Goal: Information Seeking & Learning: Find specific fact

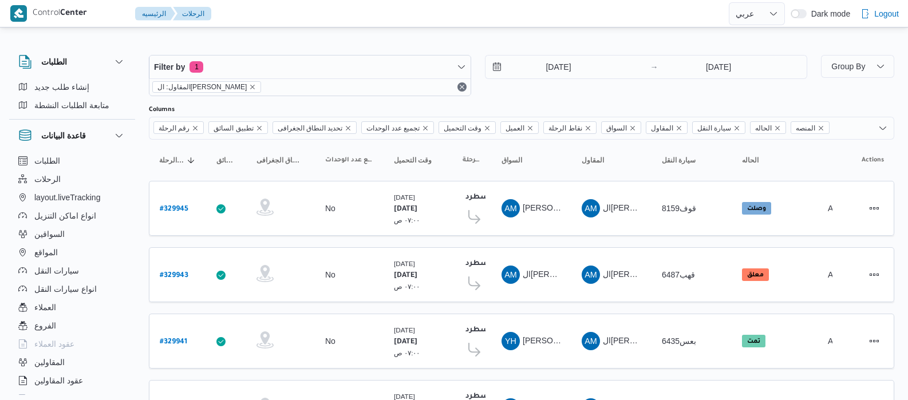
select select "ar"
click at [250, 85] on icon "remove selected entity" at bounding box center [252, 87] width 7 height 7
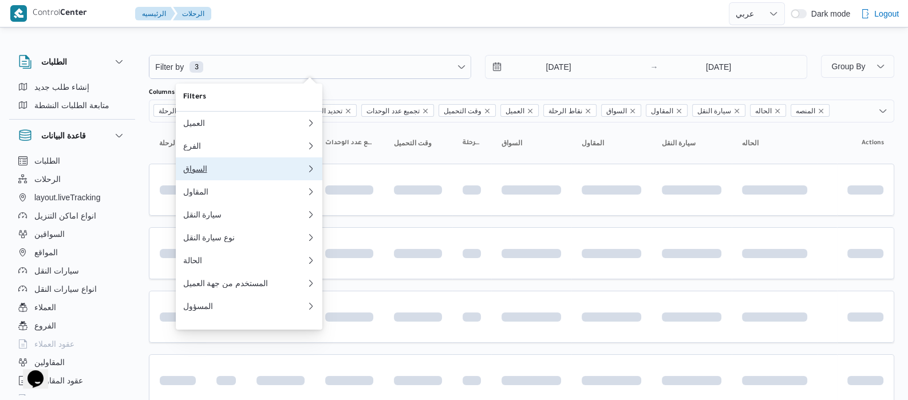
click at [240, 179] on button "السواق 0" at bounding box center [249, 168] width 147 height 23
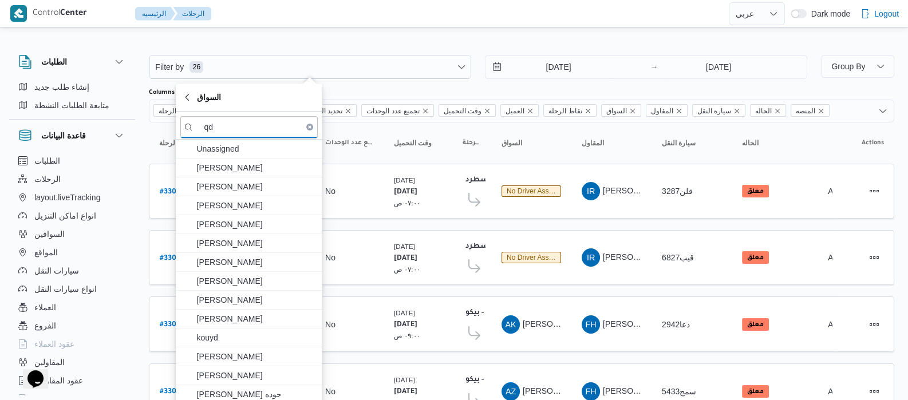
type input "q"
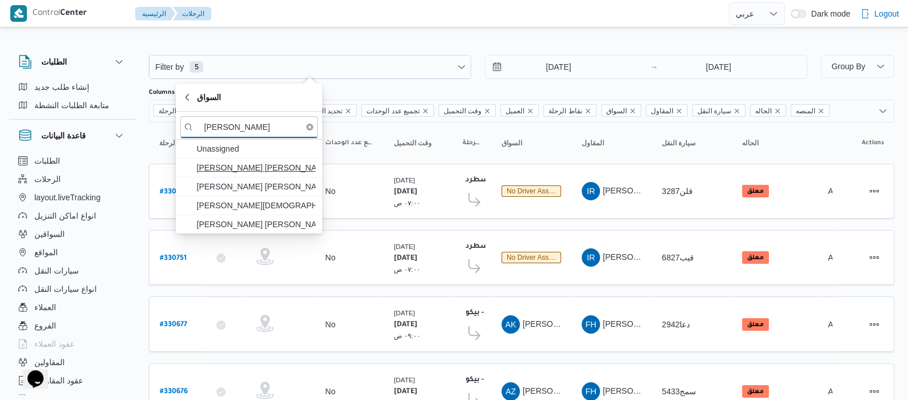
type input "[PERSON_NAME]"
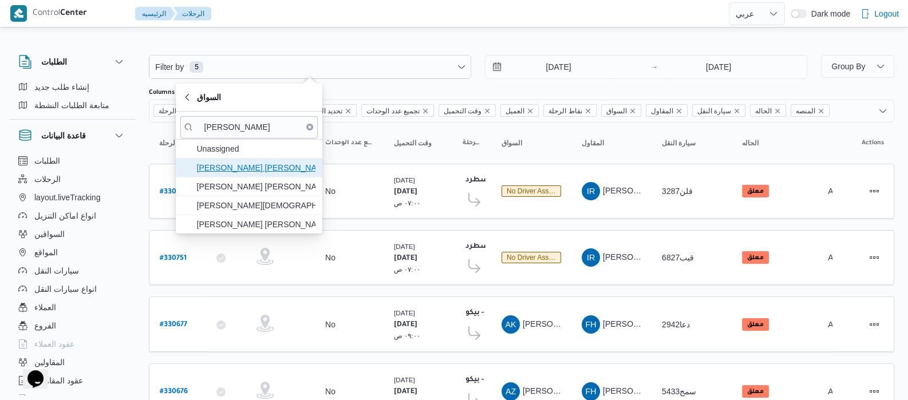
click at [259, 170] on span "[PERSON_NAME] [PERSON_NAME]" at bounding box center [255, 168] width 119 height 14
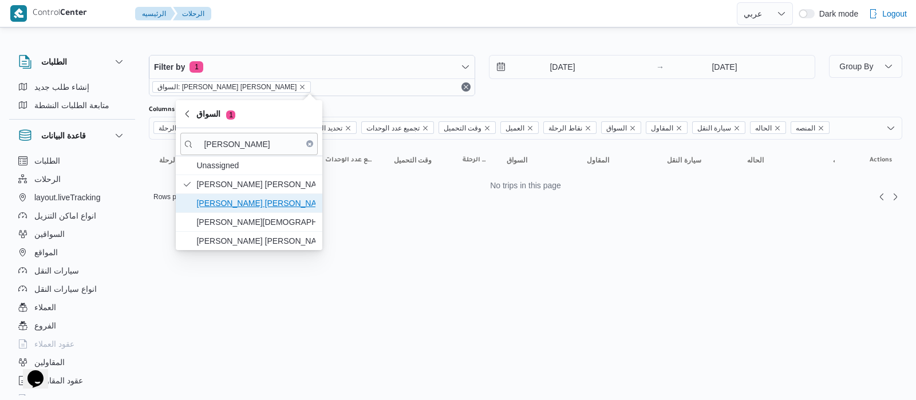
click at [263, 203] on span "[PERSON_NAME] [PERSON_NAME] امين" at bounding box center [255, 203] width 119 height 14
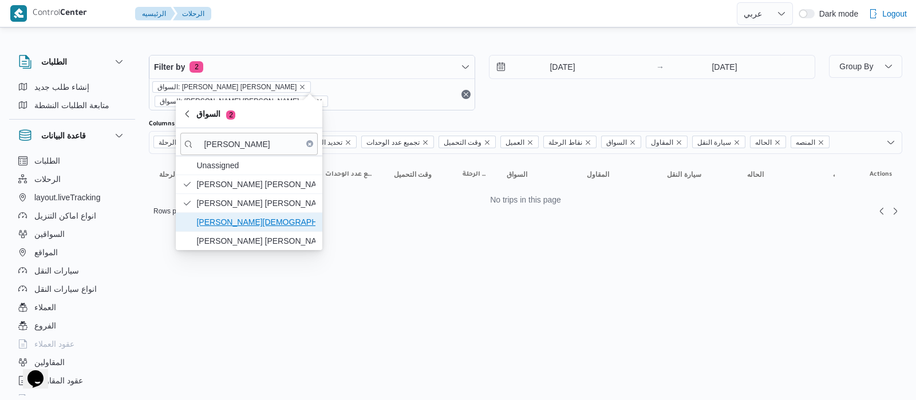
click at [263, 223] on span "[PERSON_NAME][DEMOGRAPHIC_DATA] [PERSON_NAME]" at bounding box center [255, 222] width 119 height 14
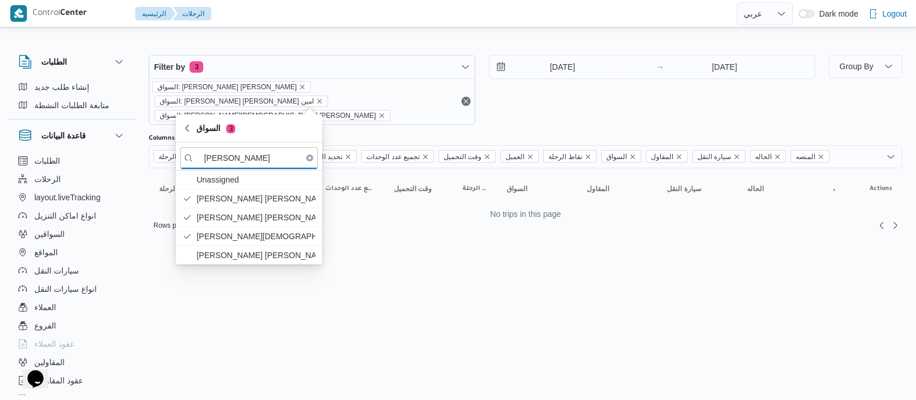
click at [378, 273] on html "Control Center الرئيسيه الرحلات English عربي Dark mode Logout الطلبات إنشاء طلب…" at bounding box center [458, 200] width 916 height 400
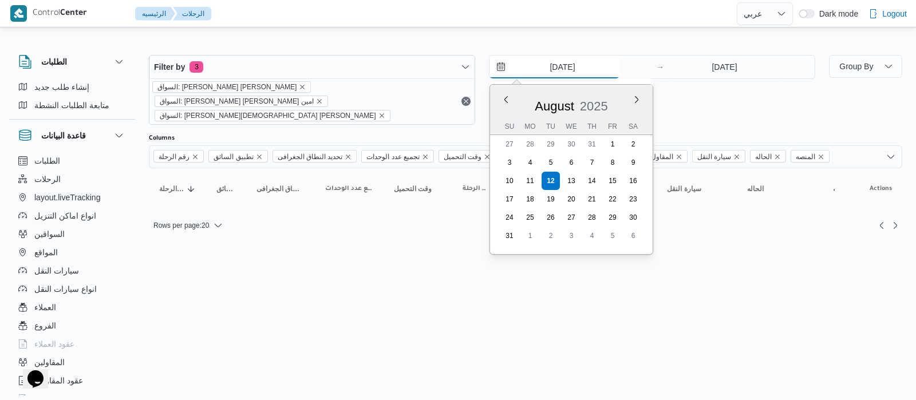
click at [541, 64] on input "[DATE]" at bounding box center [555, 67] width 130 height 23
click at [507, 100] on button "Previous Month" at bounding box center [506, 99] width 11 height 11
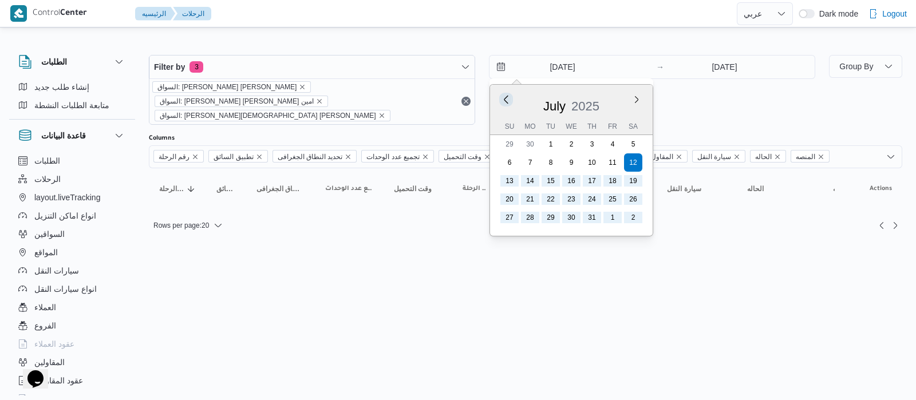
click at [503, 99] on button "Previous Month" at bounding box center [506, 99] width 11 height 11
type input "[DATE]"
click at [467, 90] on div "السواق: [PERSON_NAME] [PERSON_NAME] السواق: [PERSON_NAME] [PERSON_NAME] امين ال…" at bounding box center [311, 101] width 325 height 46
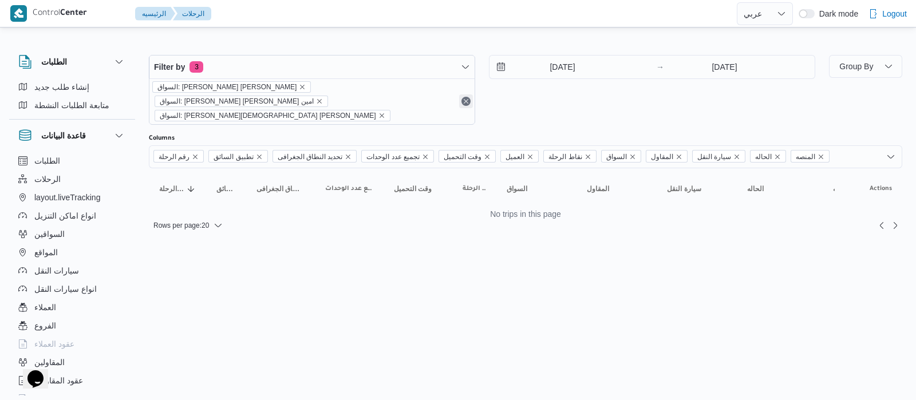
click at [468, 94] on button "Remove" at bounding box center [466, 101] width 14 height 14
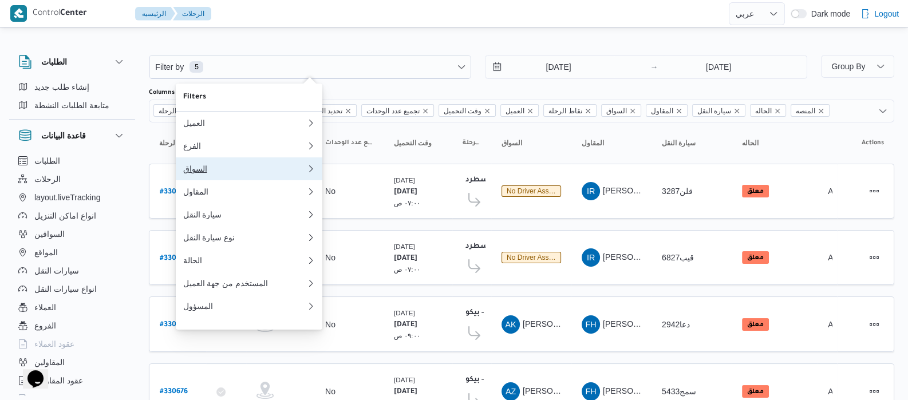
click at [218, 164] on button "السواق 0" at bounding box center [249, 168] width 147 height 23
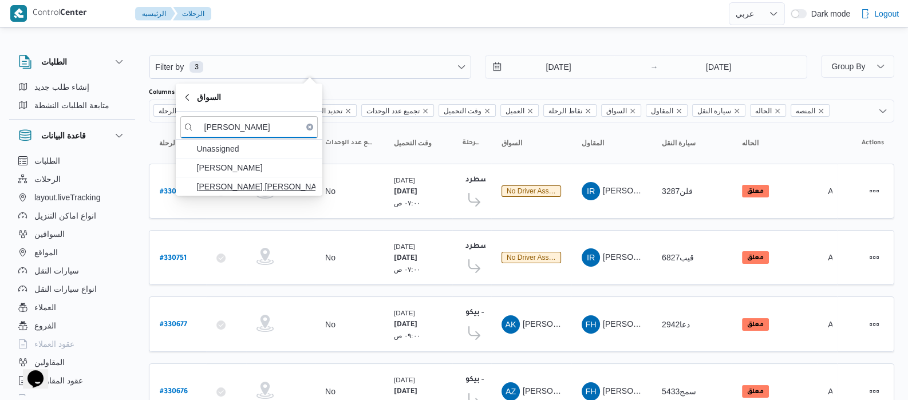
type input "[PERSON_NAME]"
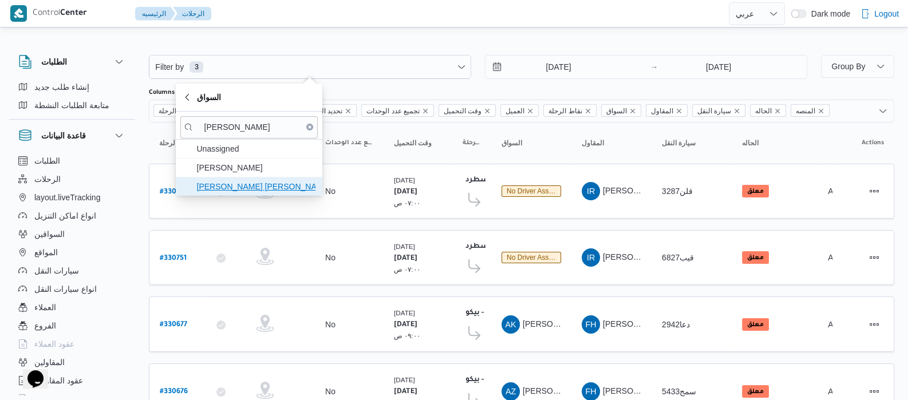
click at [246, 182] on span "[PERSON_NAME] [PERSON_NAME]" at bounding box center [255, 187] width 119 height 14
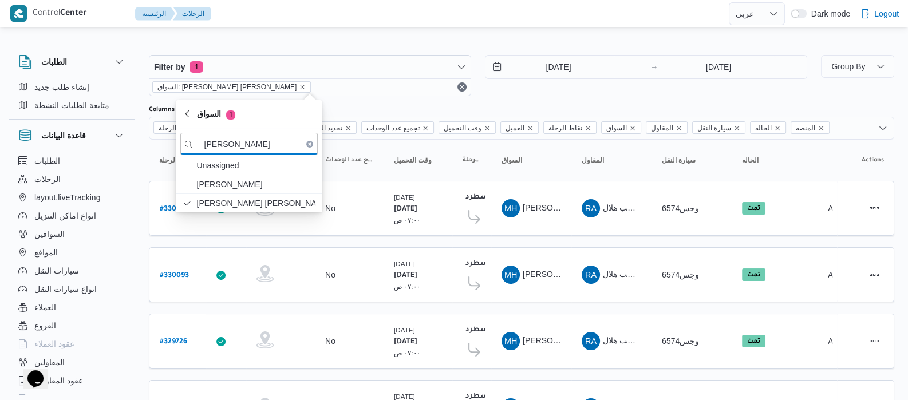
click at [141, 167] on div "الطلبات إنشاء طلب جديد متابعة الطلبات النشطة قاعدة البيانات الطلبات الرحلات lay…" at bounding box center [77, 223] width 137 height 354
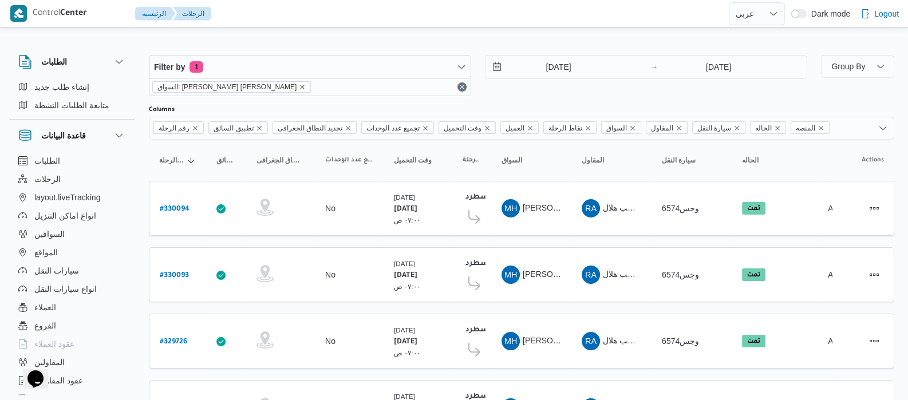
click at [299, 84] on icon "remove selected entity" at bounding box center [302, 87] width 7 height 7
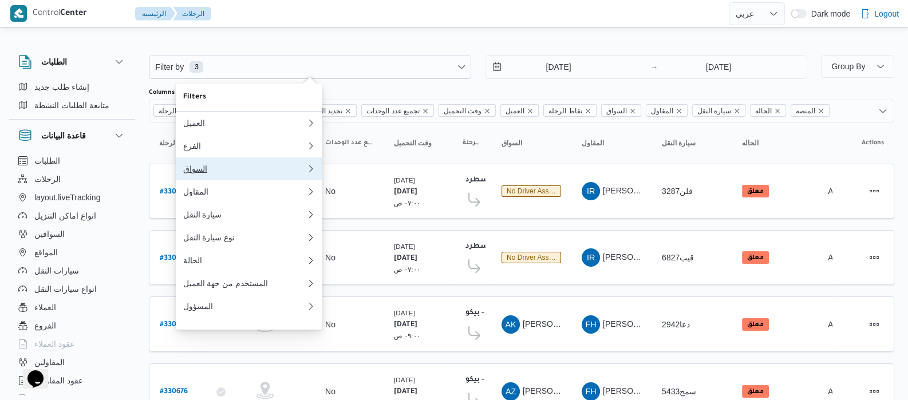
click at [222, 174] on div "السواق" at bounding box center [242, 168] width 119 height 9
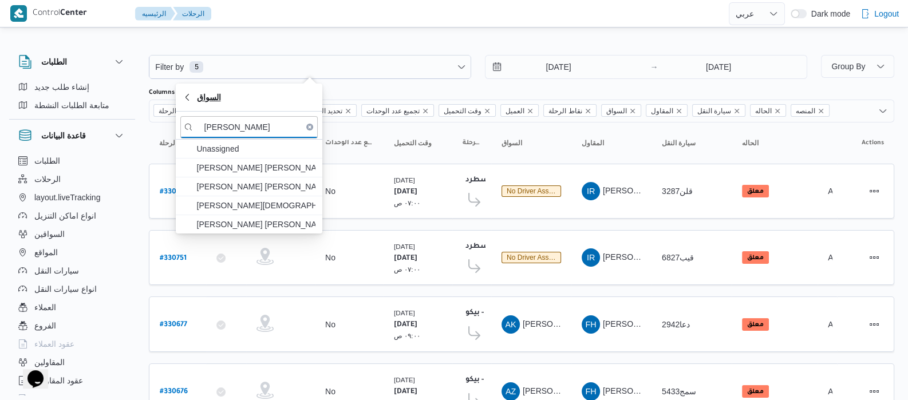
type input "[PERSON_NAME]"
click at [198, 103] on span "السواق" at bounding box center [208, 97] width 24 height 14
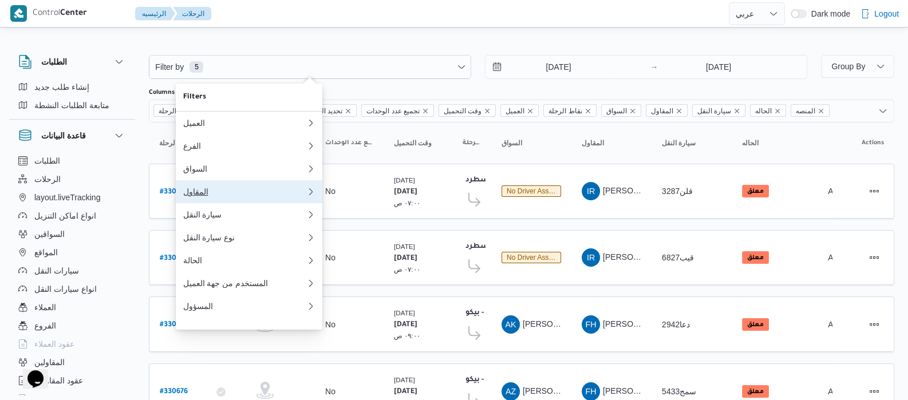
click at [220, 196] on div "المقاول" at bounding box center [242, 191] width 119 height 9
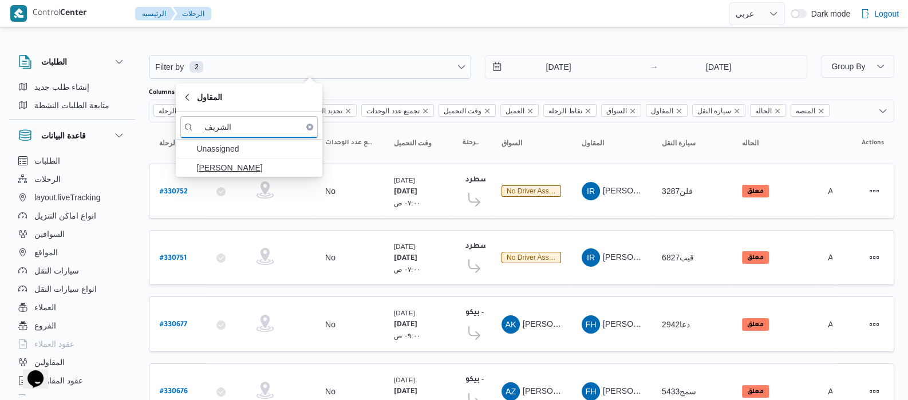
type input "الشريف"
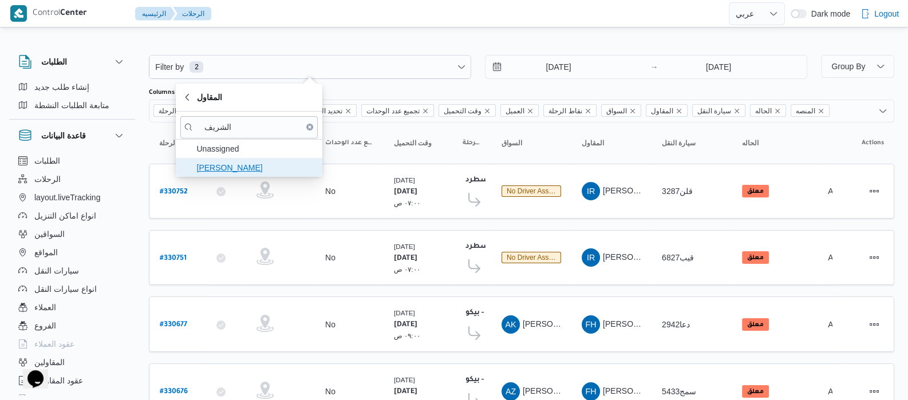
click at [253, 166] on span "[PERSON_NAME]" at bounding box center [255, 168] width 119 height 14
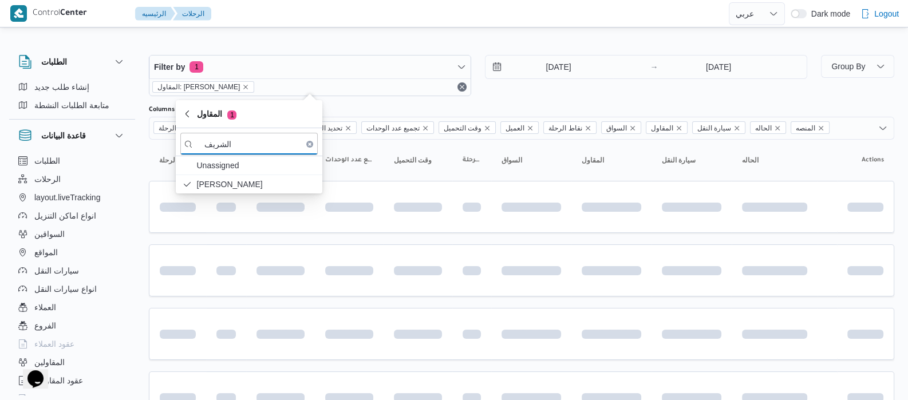
click at [143, 160] on div "الطلبات إنشاء طلب جديد متابعة الطلبات النشطة قاعدة البيانات الطلبات الرحلات lay…" at bounding box center [77, 223] width 137 height 354
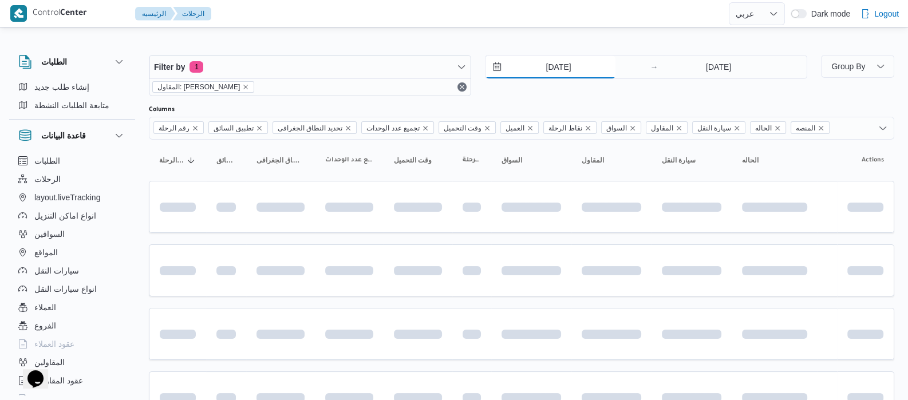
click at [535, 69] on input "[DATE]" at bounding box center [551, 67] width 130 height 23
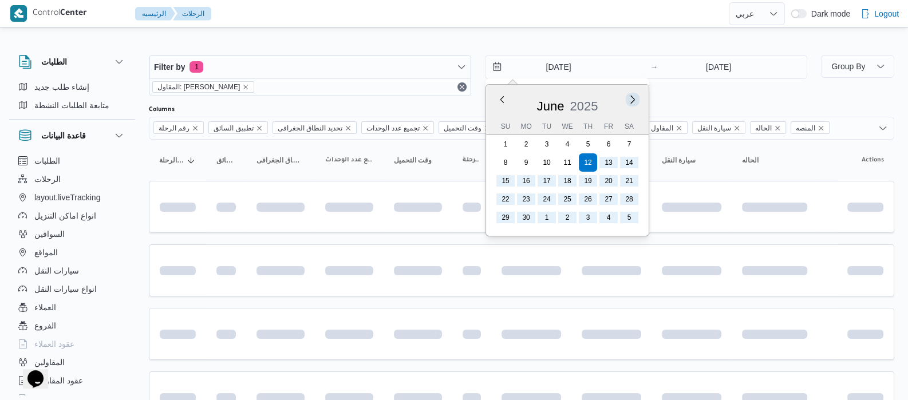
click at [627, 99] on button "Next month" at bounding box center [632, 99] width 11 height 11
type input "[DATE]"
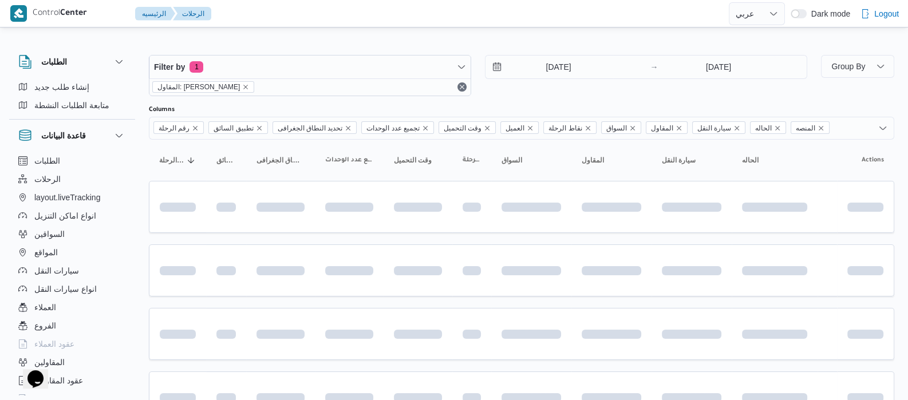
click at [136, 170] on div "الطلبات إنشاء طلب جديد متابعة الطلبات النشطة قاعدة البيانات الطلبات الرحلات lay…" at bounding box center [77, 223] width 137 height 354
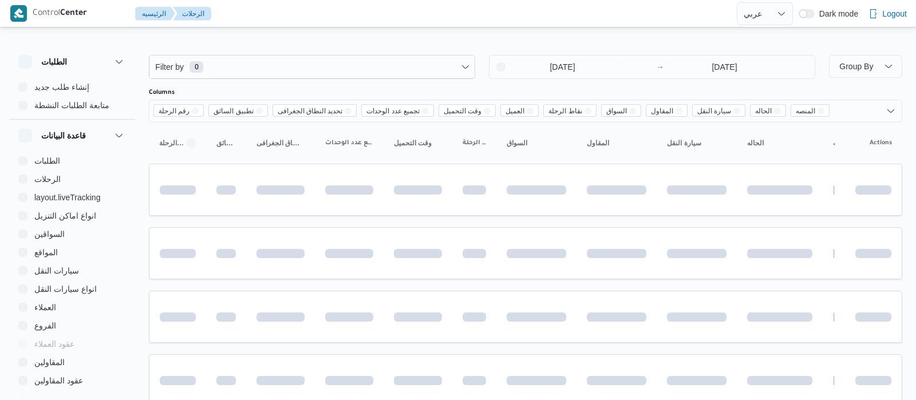
select select "ar"
click at [537, 74] on input "5/8/2025" at bounding box center [551, 67] width 130 height 23
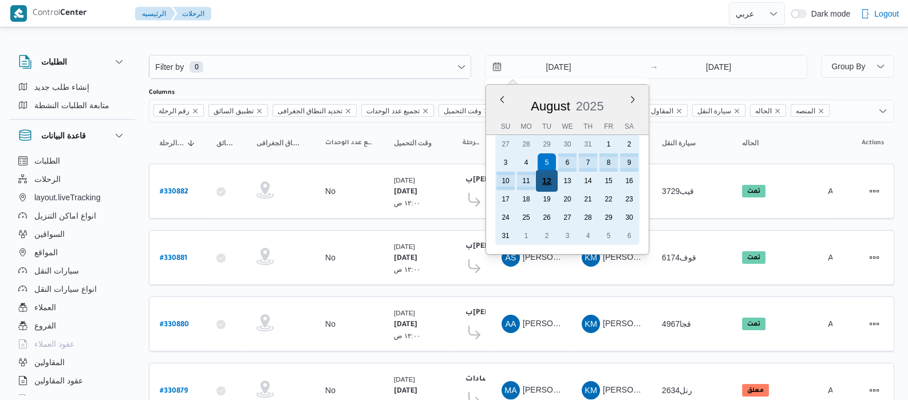
click at [547, 178] on div "12" at bounding box center [547, 181] width 22 height 22
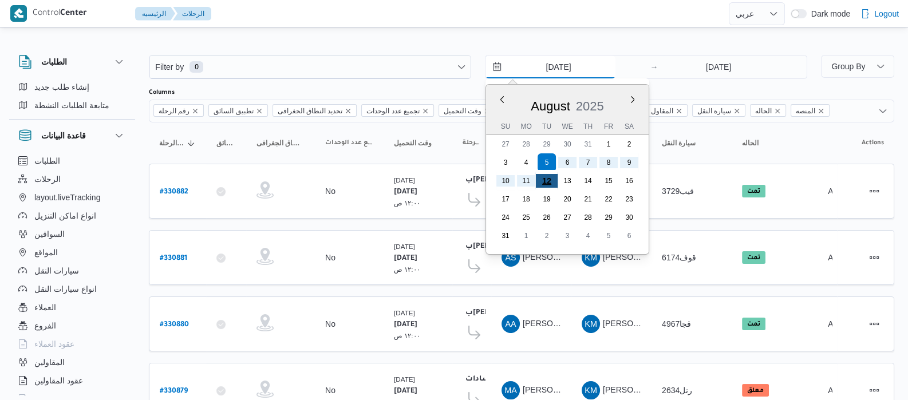
type input "[DATE]"
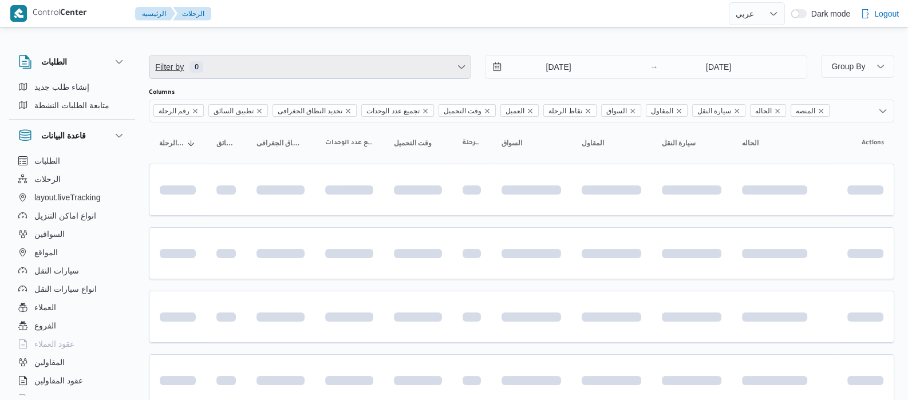
click at [369, 62] on span "Filter by 0" at bounding box center [309, 67] width 321 height 23
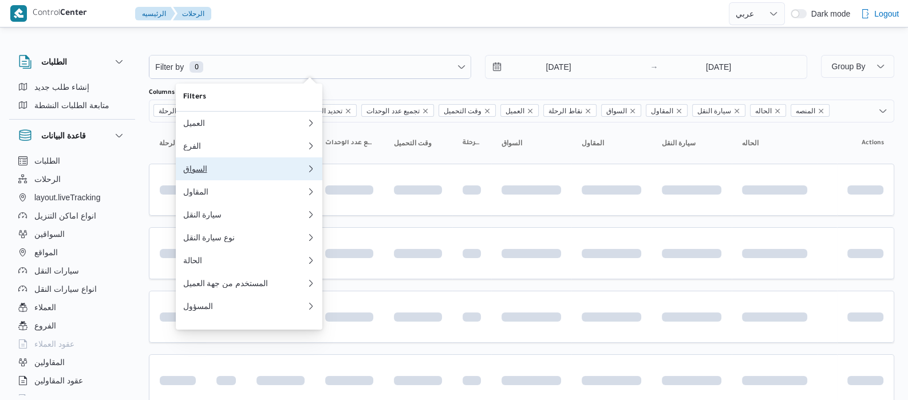
click at [202, 174] on div "السواق" at bounding box center [245, 168] width 124 height 9
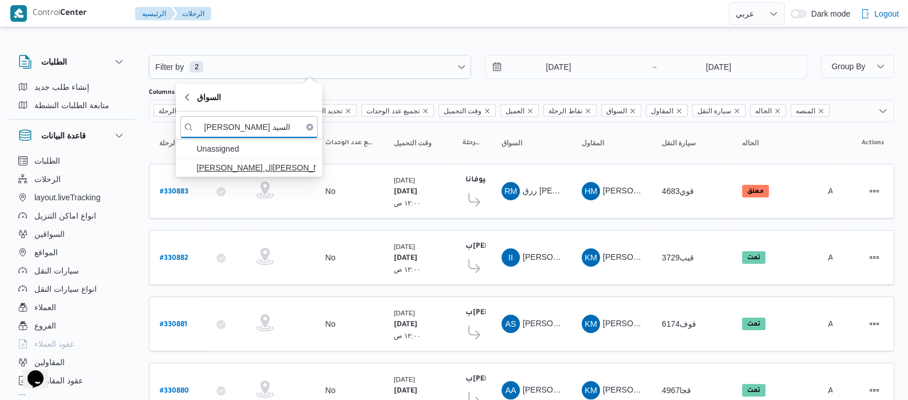
type input "حسن على السيد"
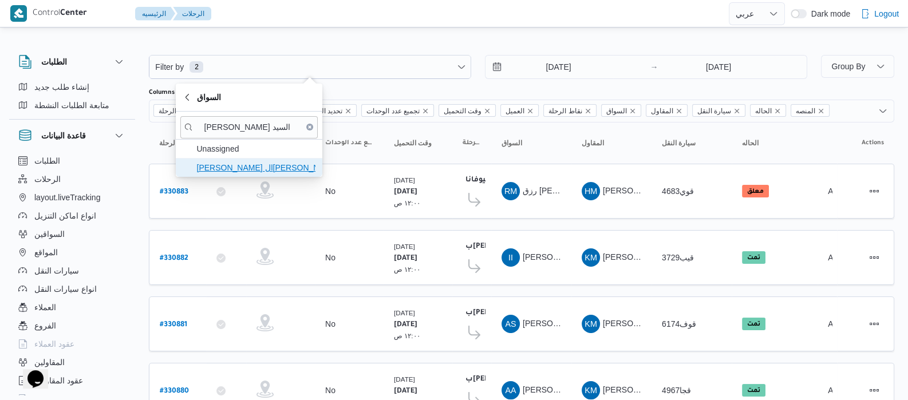
click at [227, 170] on span "حسن على السيد عبدالرحمن" at bounding box center [255, 168] width 119 height 14
